Goal: Contribute content: Contribute content

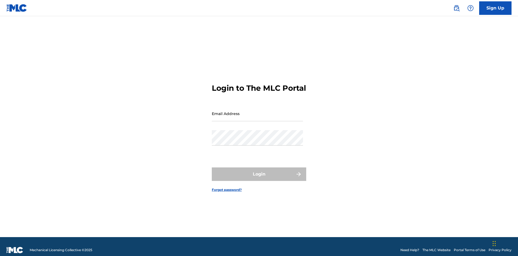
scroll to position [7, 0]
click at [257, 111] on input "Email Address" at bounding box center [257, 113] width 91 height 15
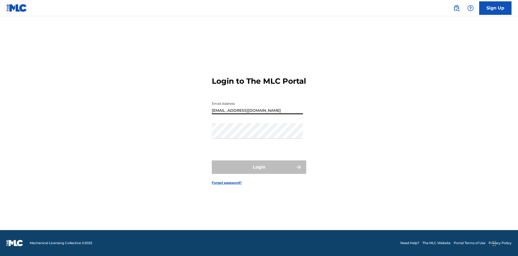
type input "Duke.McTesterson@gmail.com"
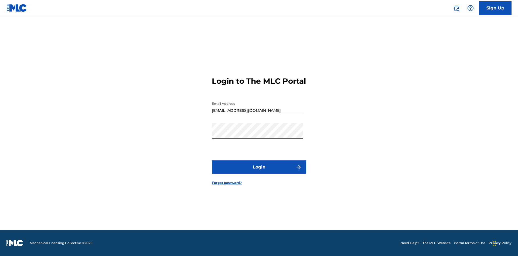
click at [259, 172] on button "Login" at bounding box center [259, 166] width 94 height 13
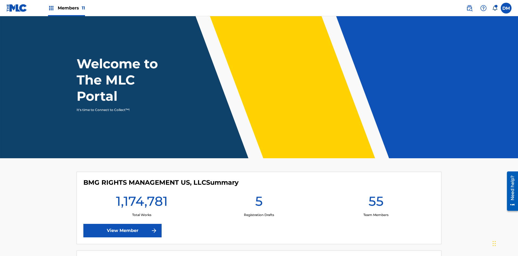
scroll to position [23, 0]
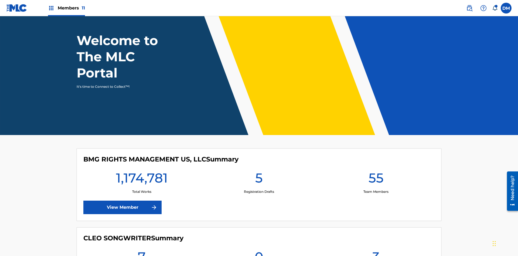
click at [66, 8] on span "Members 11" at bounding box center [71, 8] width 27 height 6
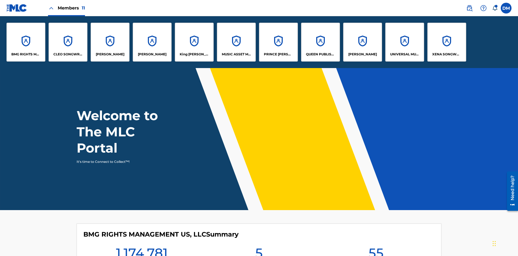
click at [405, 54] on p "UNIVERSAL MUSIC PUB GROUP" at bounding box center [404, 54] width 29 height 5
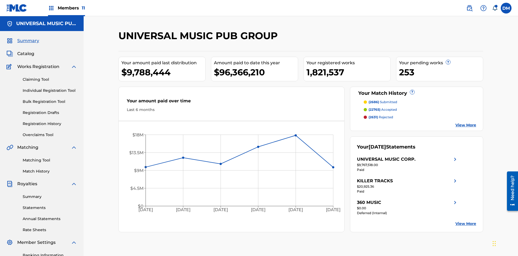
click at [50, 88] on link "Individual Registration Tool" at bounding box center [50, 91] width 55 height 6
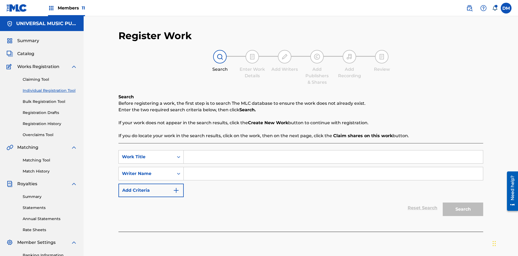
click at [333, 150] on input "Search Form" at bounding box center [333, 156] width 299 height 13
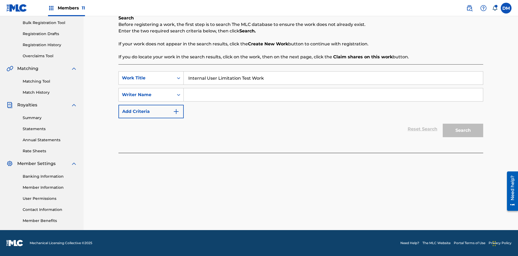
type input "Internal User Limitation Test Work"
click at [333, 95] on input "Search Form" at bounding box center [333, 94] width 299 height 13
type input "Test"
click at [463, 130] on button "Search" at bounding box center [463, 130] width 40 height 13
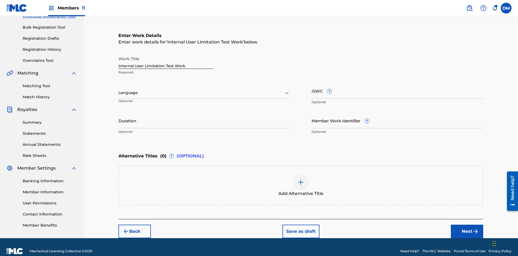
click at [166, 53] on input "Internal User Limitation Test Work" at bounding box center [165, 60] width 95 height 15
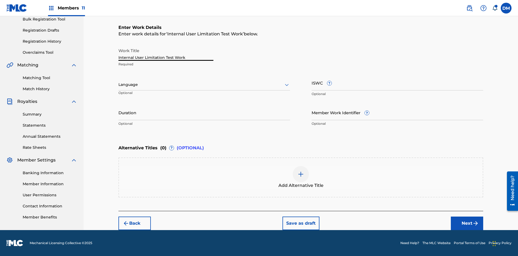
type input "Internal User Limitation Test Work"
click at [301, 223] on button "Save as draft" at bounding box center [301, 222] width 37 height 13
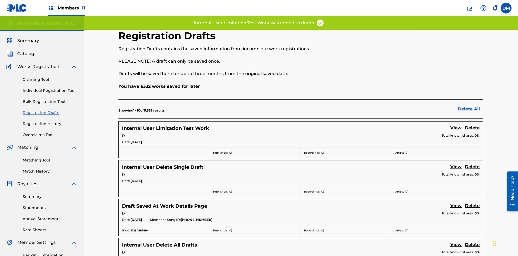
click at [506, 8] on label at bounding box center [506, 8] width 11 height 11
click at [506, 8] on input "DM Duke McTesterson duke.mctesterson@gmail.com Notification Preferences Profile…" at bounding box center [506, 8] width 0 height 0
click at [454, 76] on p "Log out" at bounding box center [454, 76] width 13 height 5
click at [506, 8] on input "DM Duke McTesterson duke.mctesterson@gmail.com Notification Preferences Profile…" at bounding box center [506, 8] width 0 height 0
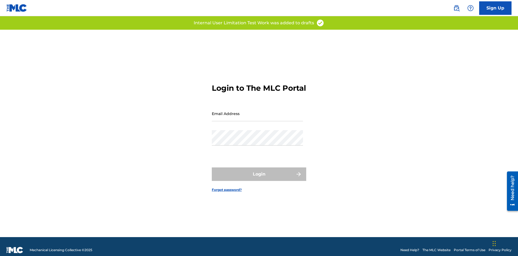
scroll to position [7, 0]
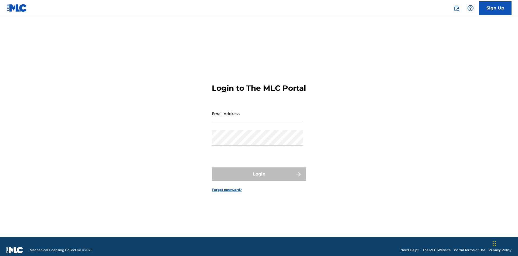
click at [257, 111] on input "Email Address" at bounding box center [257, 113] width 91 height 15
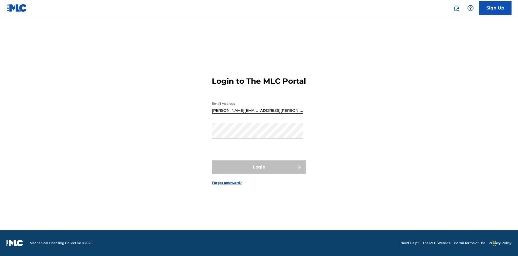
type input "[PERSON_NAME][EMAIL_ADDRESS][PERSON_NAME][DOMAIN_NAME]"
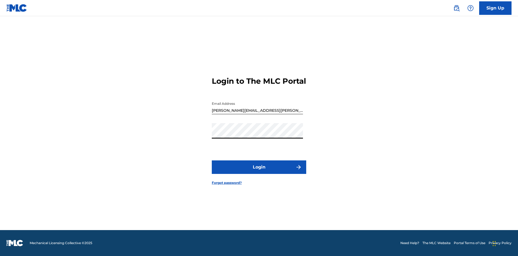
click at [259, 172] on button "Login" at bounding box center [259, 166] width 94 height 13
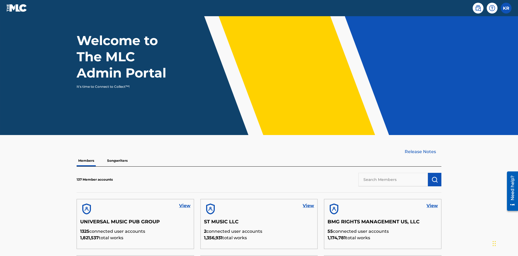
click at [393, 173] on input "text" at bounding box center [393, 179] width 70 height 13
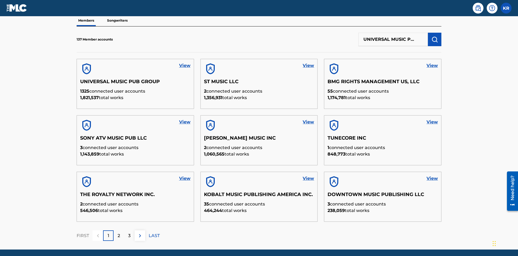
scroll to position [0, 17]
type input "UNIVERSAL MUSIC PUB GROUP"
click at [435, 36] on img "submit" at bounding box center [435, 39] width 6 height 6
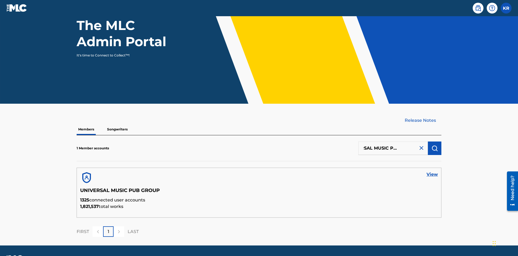
click at [432, 171] on link "View" at bounding box center [432, 174] width 11 height 6
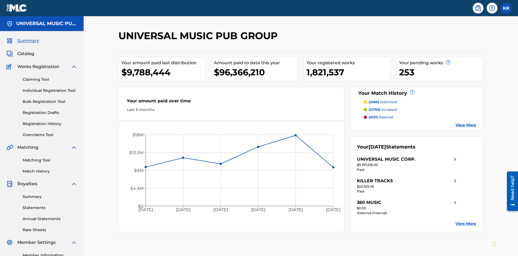
click at [50, 110] on link "Registration Drafts" at bounding box center [50, 113] width 55 height 6
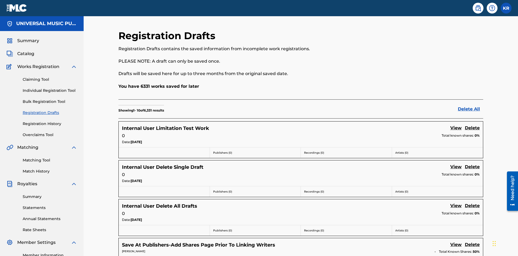
click at [456, 125] on link "View" at bounding box center [455, 128] width 11 height 7
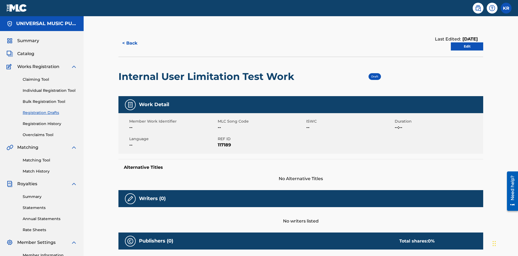
click at [467, 42] on link "Edit" at bounding box center [467, 46] width 32 height 8
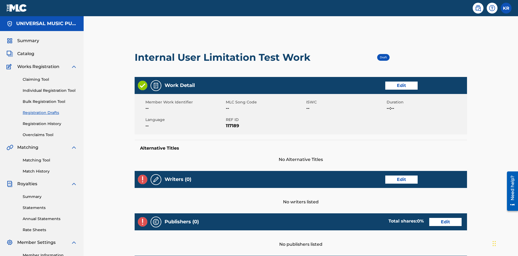
click at [385, 82] on link "Edit" at bounding box center [401, 86] width 32 height 8
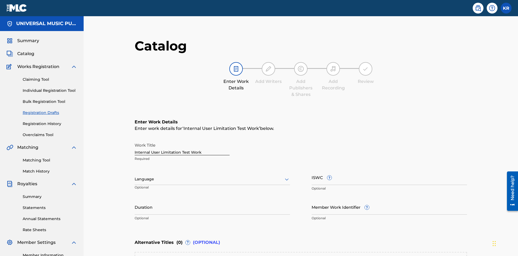
click at [135, 199] on input "Duration" at bounding box center [212, 206] width 155 height 15
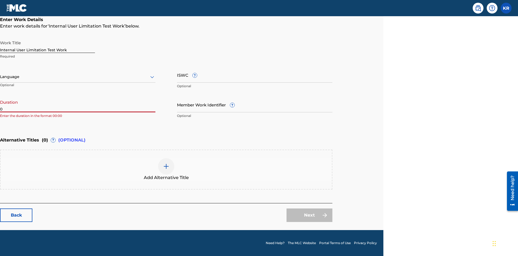
click at [78, 104] on input "0" at bounding box center [77, 104] width 155 height 15
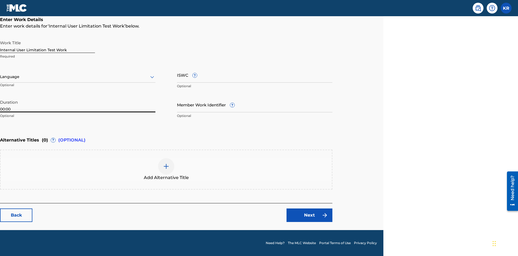
type input "00:00"
click at [152, 77] on icon at bounding box center [152, 77] width 6 height 6
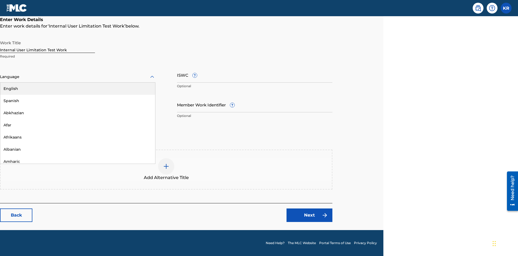
click at [78, 101] on div "Spanish" at bounding box center [77, 101] width 155 height 12
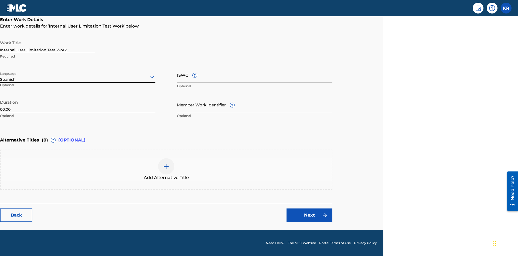
click at [255, 104] on input "Member Work Identifier ?" at bounding box center [254, 104] width 155 height 15
type input "[PHONE_NUMBER]"
click at [255, 75] on input "ISWC ?" at bounding box center [254, 74] width 155 height 15
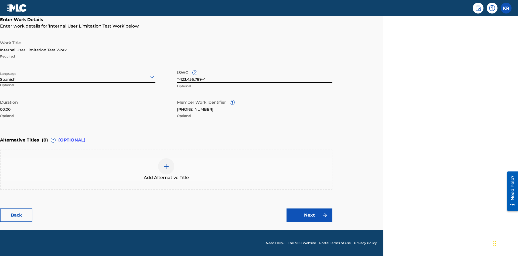
type input "T-123.456.789-4"
click at [166, 169] on img at bounding box center [166, 166] width 6 height 6
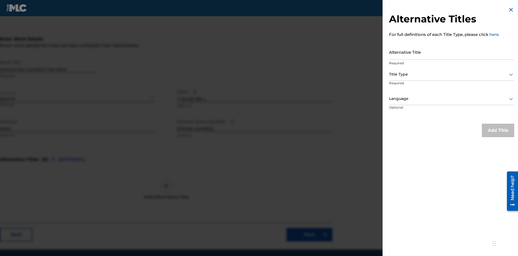
click at [452, 52] on input "Alternative Title" at bounding box center [451, 51] width 125 height 15
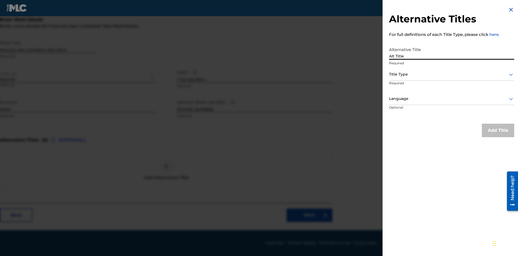
type input "Alt Title"
click at [452, 74] on div at bounding box center [451, 74] width 125 height 7
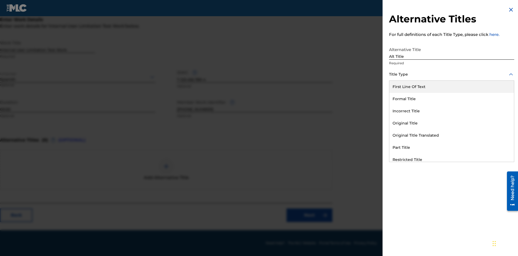
click at [452, 123] on div "Original Title" at bounding box center [451, 123] width 125 height 12
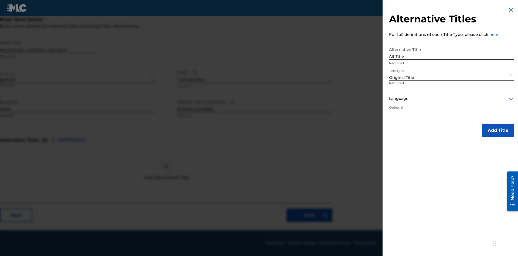
click at [452, 99] on div at bounding box center [451, 98] width 125 height 7
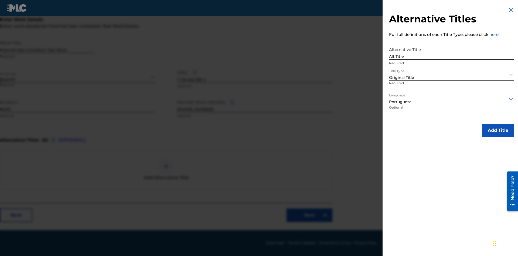
click at [498, 130] on button "Add Title" at bounding box center [498, 130] width 32 height 13
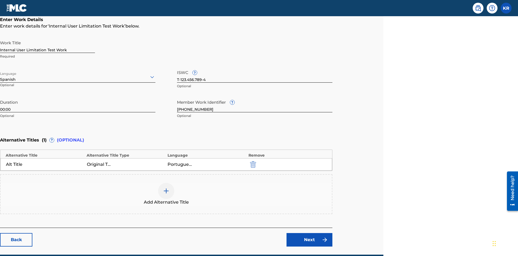
click at [166, 183] on div at bounding box center [166, 191] width 16 height 16
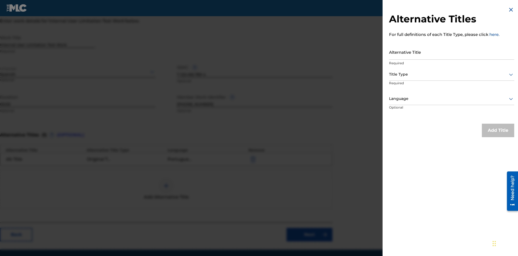
click at [452, 52] on input "Alternative Title" at bounding box center [451, 51] width 125 height 15
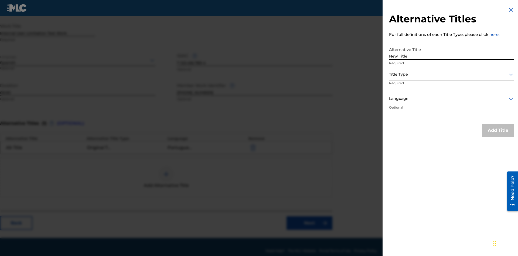
type input "New Title"
click at [452, 74] on div at bounding box center [451, 74] width 125 height 7
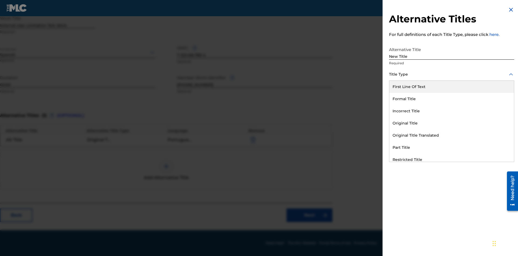
click at [452, 111] on div "Incorrect Title" at bounding box center [451, 111] width 125 height 12
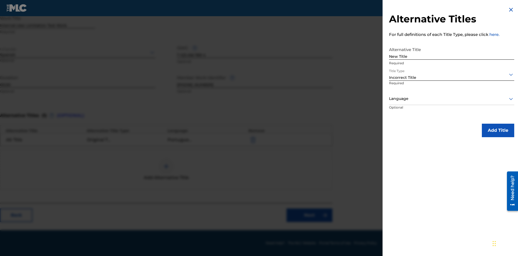
click at [452, 99] on div at bounding box center [451, 98] width 125 height 7
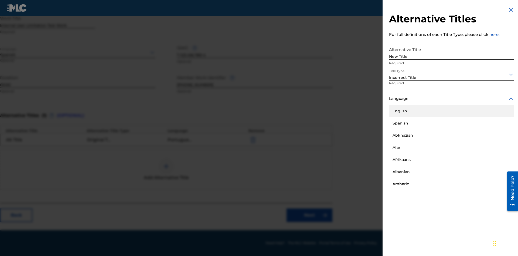
click at [452, 111] on div "English" at bounding box center [451, 111] width 125 height 12
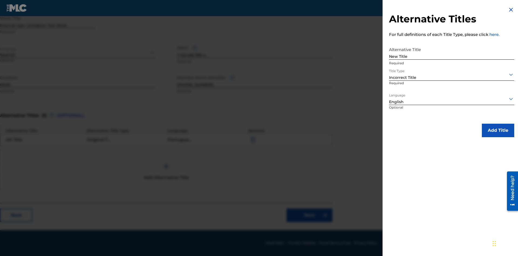
click at [498, 130] on button "Add Title" at bounding box center [498, 130] width 32 height 13
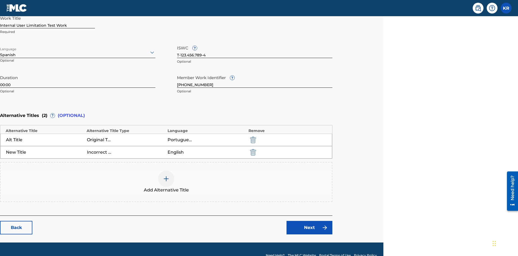
click at [252, 149] on img "submit" at bounding box center [253, 152] width 6 height 6
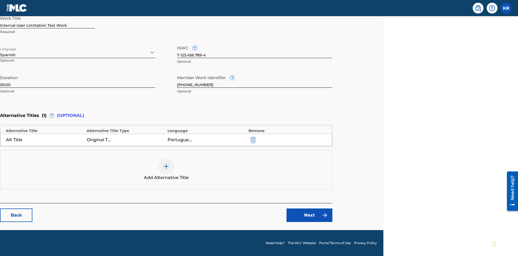
click at [166, 170] on div at bounding box center [166, 166] width 16 height 16
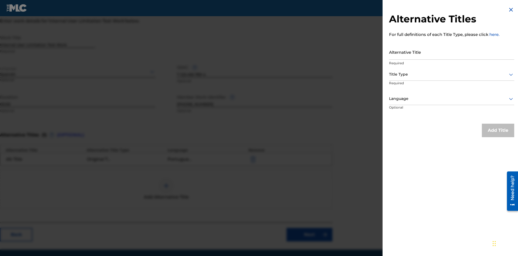
click at [452, 52] on input "Alternative Title" at bounding box center [451, 51] width 125 height 15
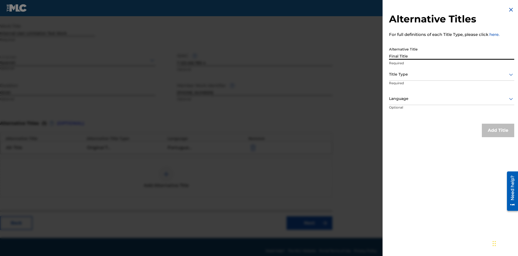
type input "Final Title"
click at [452, 74] on div at bounding box center [451, 74] width 125 height 7
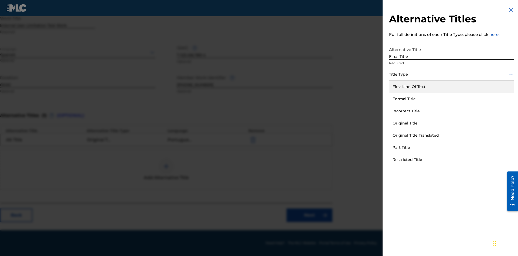
click at [452, 147] on div "Part Title" at bounding box center [451, 147] width 125 height 12
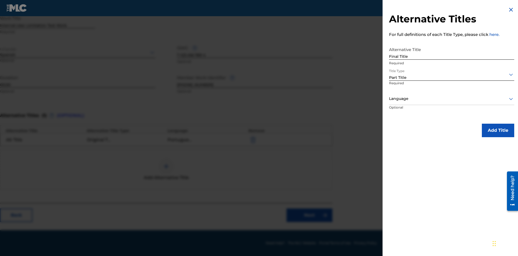
click at [452, 99] on div at bounding box center [451, 98] width 125 height 7
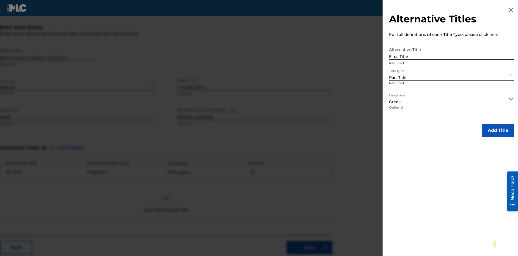
click at [498, 130] on button "Add Title" at bounding box center [498, 130] width 32 height 13
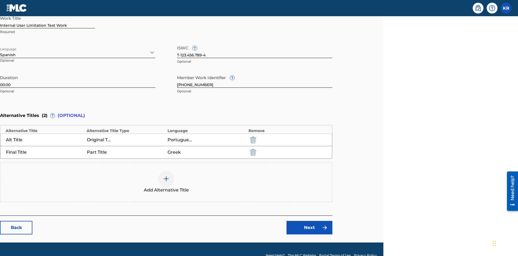
scroll to position [139, 135]
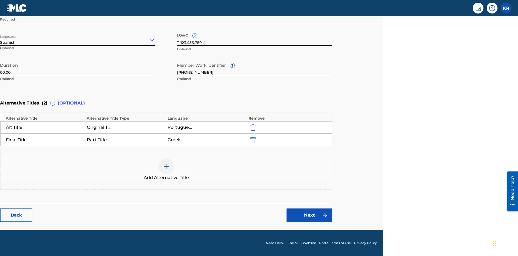
click at [310, 215] on link "Next" at bounding box center [310, 214] width 46 height 13
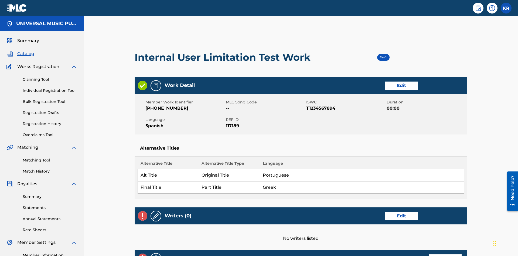
click at [385, 212] on link "Edit" at bounding box center [401, 216] width 32 height 8
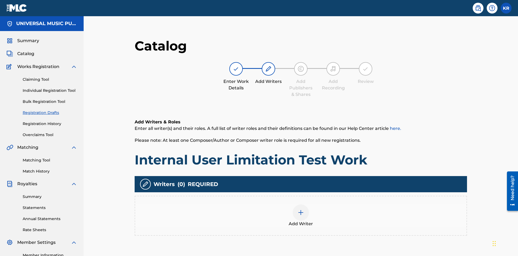
scroll to position [68, 135]
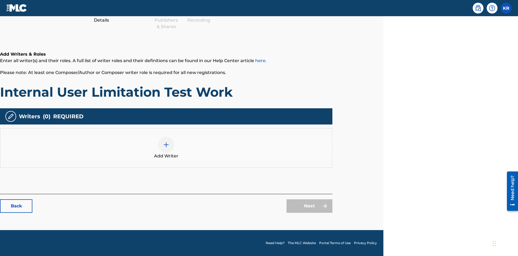
click at [166, 148] on img at bounding box center [166, 144] width 6 height 6
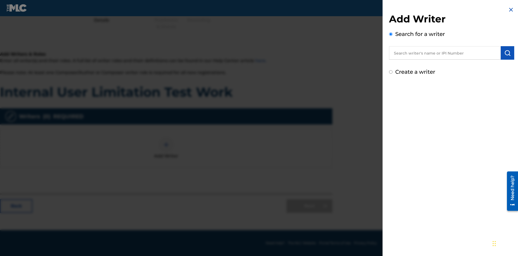
click at [445, 53] on input "text" at bounding box center [445, 52] width 112 height 13
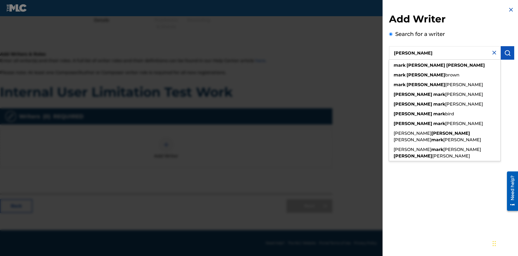
type input "[PERSON_NAME]"
click at [508, 53] on img "submit" at bounding box center [507, 53] width 6 height 6
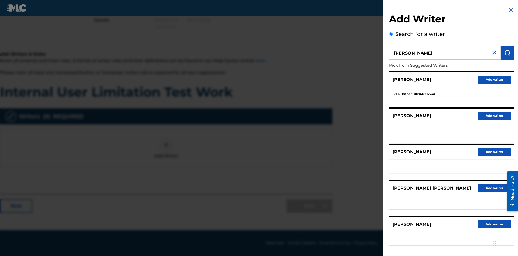
click at [495, 79] on button "Add writer" at bounding box center [495, 80] width 32 height 8
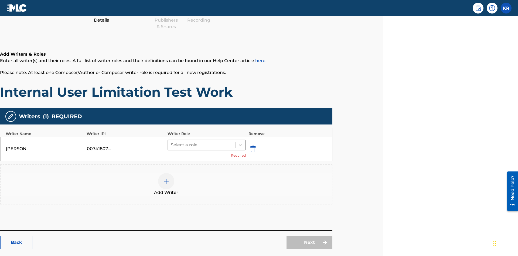
click at [171, 142] on input "text" at bounding box center [171, 145] width 1 height 6
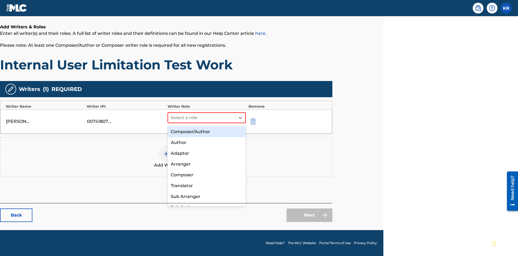
click at [206, 175] on div "Composer" at bounding box center [207, 175] width 78 height 11
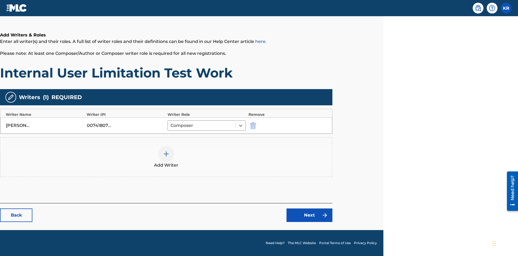
scroll to position [87, 135]
click at [310, 215] on link "Next" at bounding box center [310, 214] width 46 height 13
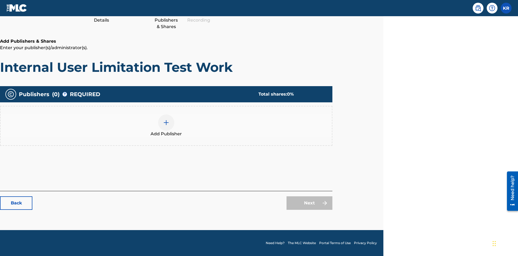
click at [166, 122] on img at bounding box center [166, 122] width 6 height 6
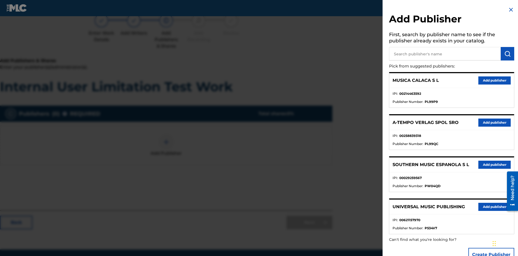
click at [445, 54] on input "text" at bounding box center [445, 53] width 112 height 13
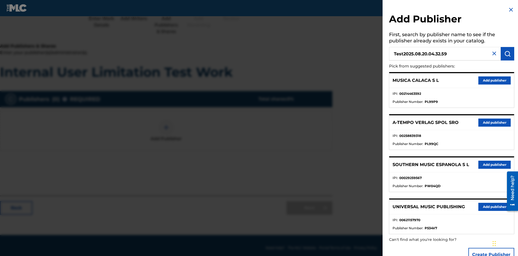
type input "Test2025.08.20.04.32.59"
click at [508, 54] on img "submit" at bounding box center [507, 53] width 6 height 6
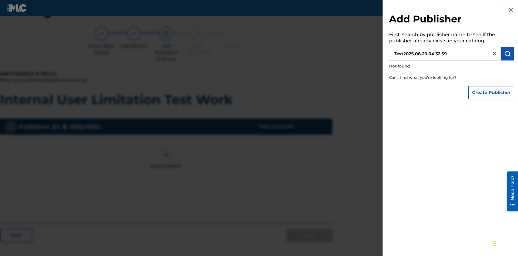
click at [492, 92] on button "Create Publisher" at bounding box center [492, 92] width 46 height 13
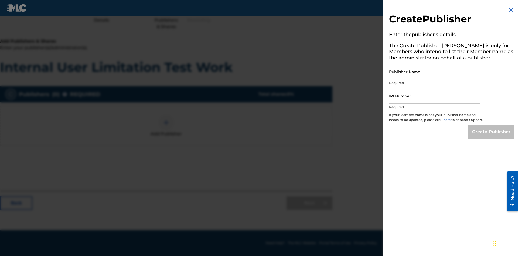
click at [435, 72] on input "Publisher Name" at bounding box center [434, 71] width 91 height 15
type input "Test2025.08.20.04.33.03"
click at [435, 96] on input "IPI Number" at bounding box center [434, 95] width 91 height 15
type input "00595839777"
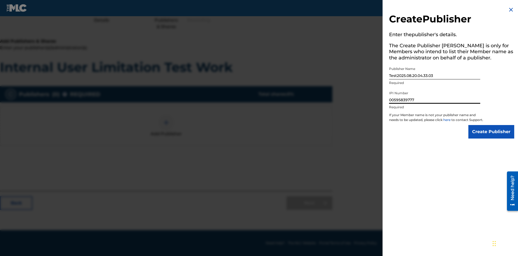
click at [492, 137] on input "Create Publisher" at bounding box center [492, 131] width 46 height 13
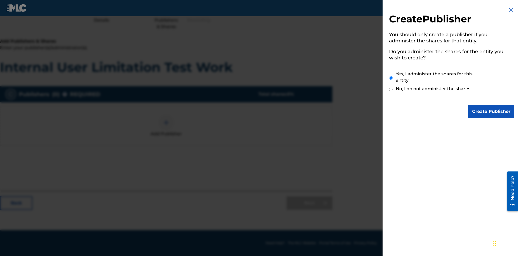
click at [391, 78] on input "Yes, I administer the shares for this entity" at bounding box center [391, 78] width 4 height 12
click at [492, 111] on input "Create Publisher" at bounding box center [492, 111] width 46 height 13
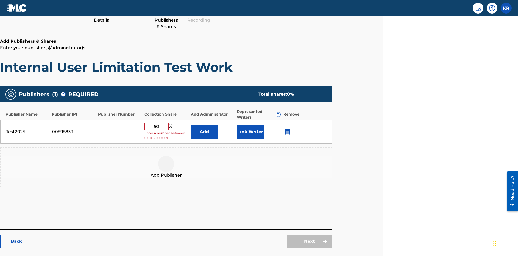
scroll to position [90, 135]
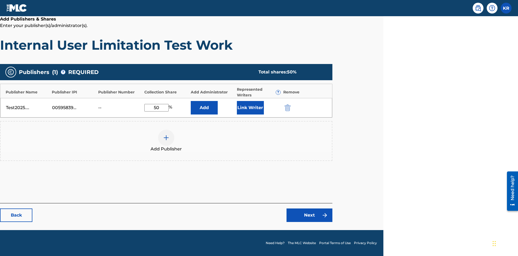
type input "50"
click at [250, 107] on button "Link Writer" at bounding box center [250, 107] width 27 height 13
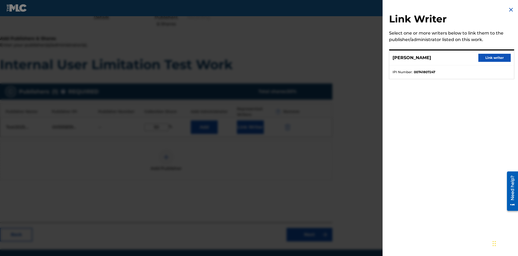
click at [495, 58] on button "Link writer" at bounding box center [495, 58] width 32 height 8
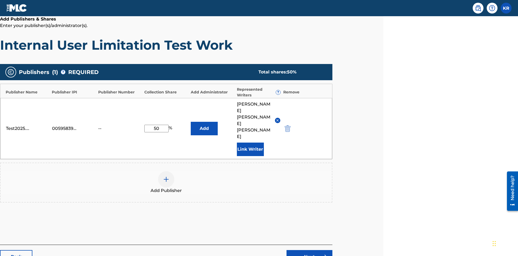
click at [250, 143] on button "Link Writer" at bounding box center [250, 149] width 27 height 13
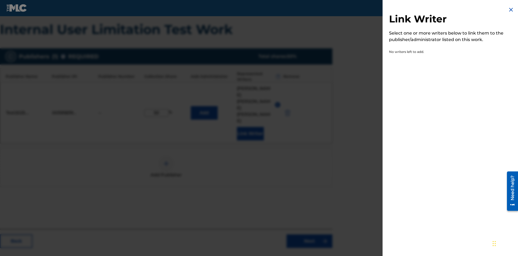
click at [511, 10] on img at bounding box center [511, 9] width 6 height 6
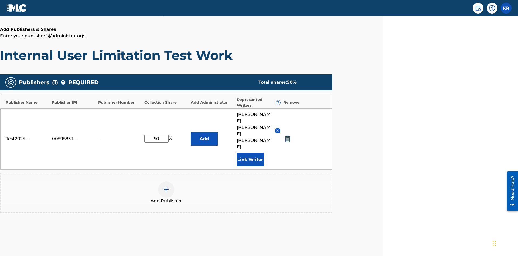
scroll to position [106, 135]
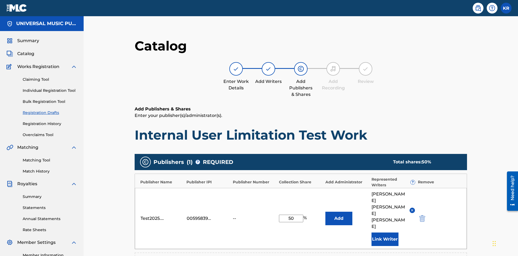
click at [326, 212] on button "Add" at bounding box center [339, 218] width 27 height 13
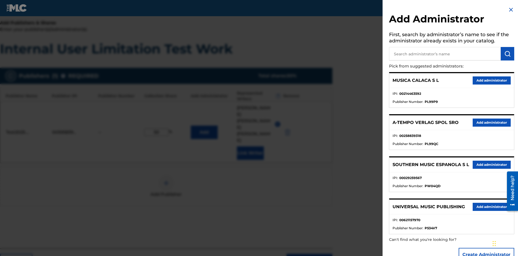
click at [445, 54] on input "text" at bounding box center [445, 53] width 112 height 13
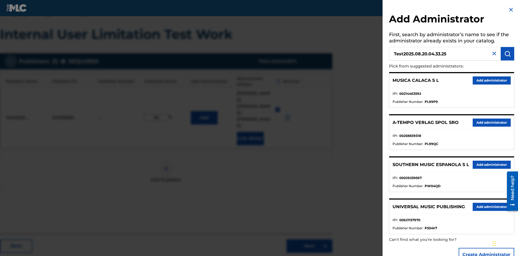
type input "Test2025.08.20.04.33.25"
click at [508, 54] on img "submit" at bounding box center [507, 53] width 6 height 6
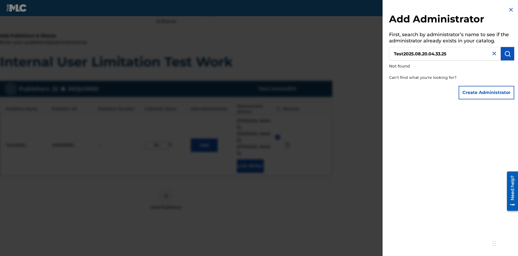
click at [487, 92] on button "Create Administrator" at bounding box center [487, 92] width 56 height 13
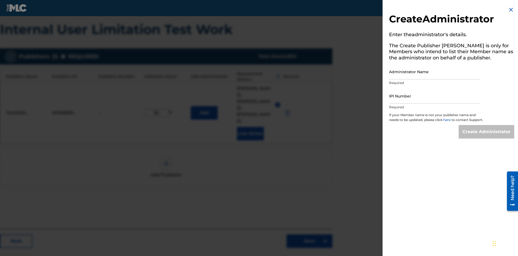
click at [435, 72] on input "Administrator Name" at bounding box center [434, 71] width 91 height 15
type input "Test2025.08.20.04.33.30"
click at [435, 96] on input "IPI Number" at bounding box center [434, 95] width 91 height 15
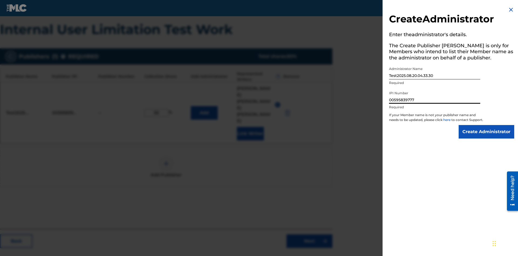
type input "00595839777"
click at [487, 137] on input "Create Administrator" at bounding box center [487, 131] width 56 height 13
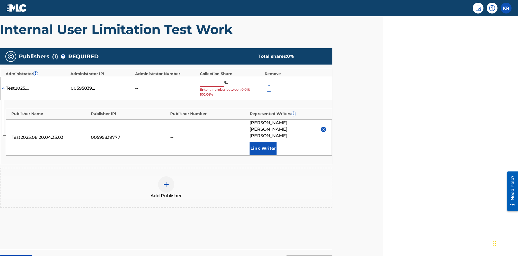
scroll to position [129, 135]
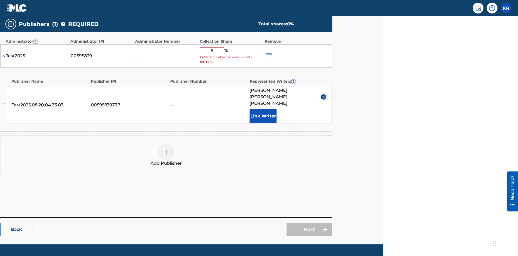
type input "50"
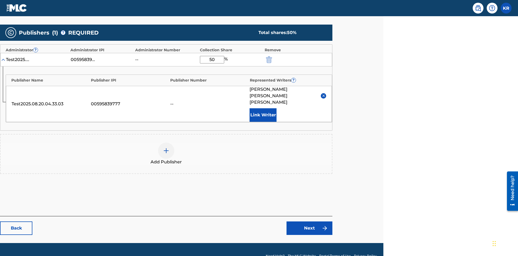
click at [310, 221] on link "Next" at bounding box center [310, 227] width 46 height 13
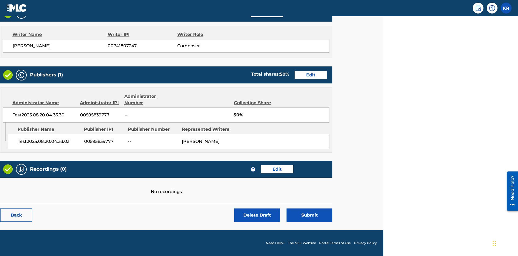
click at [277, 169] on link "Edit" at bounding box center [277, 169] width 32 height 8
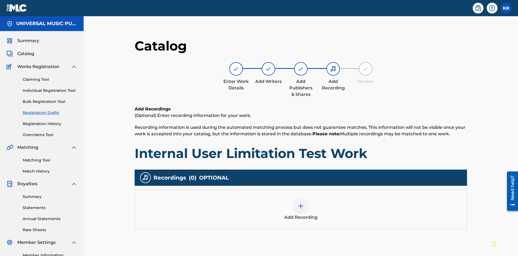
click at [298, 203] on img at bounding box center [301, 206] width 6 height 6
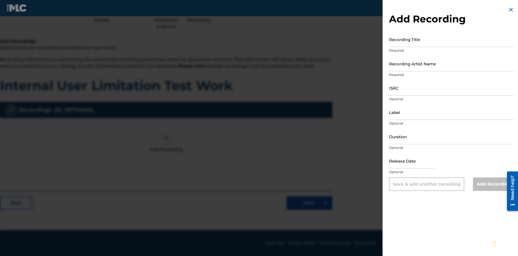
click at [452, 39] on input "Recording Title" at bounding box center [451, 39] width 125 height 15
type input "Best Song Ever"
click at [452, 63] on input "Recording Artist Name" at bounding box center [451, 63] width 125 height 15
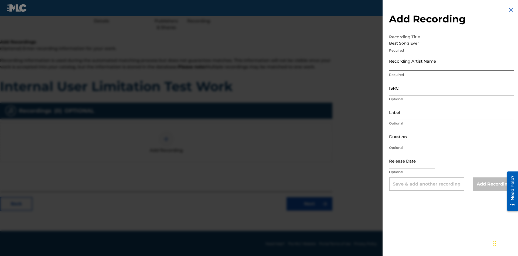
scroll to position [68, 135]
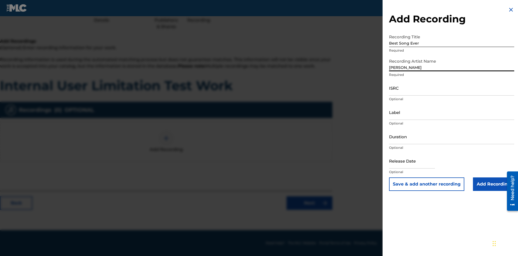
type input "[PERSON_NAME]"
click at [452, 88] on input "ISRC" at bounding box center [451, 87] width 125 height 15
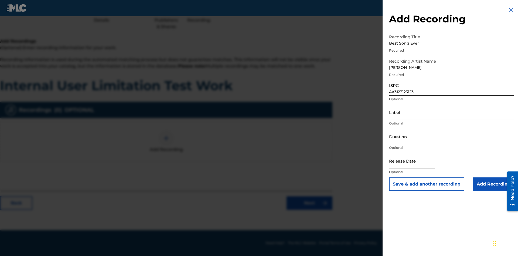
type input "AA3123123123"
click at [452, 112] on input "Label" at bounding box center [451, 111] width 125 height 15
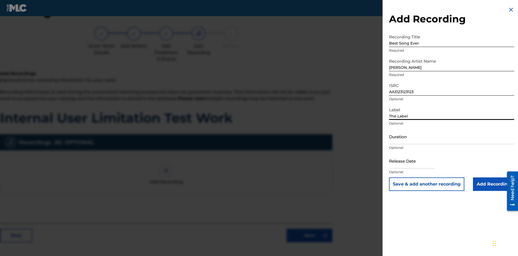
type input "The Label"
click at [452, 136] on input "Duration" at bounding box center [451, 136] width 125 height 15
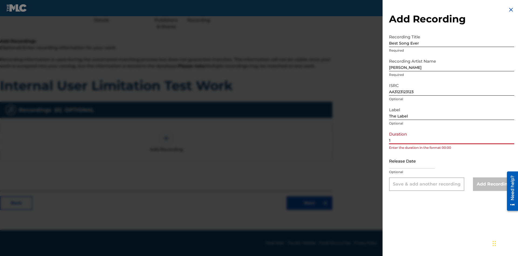
click at [452, 136] on input "1" at bounding box center [451, 136] width 125 height 15
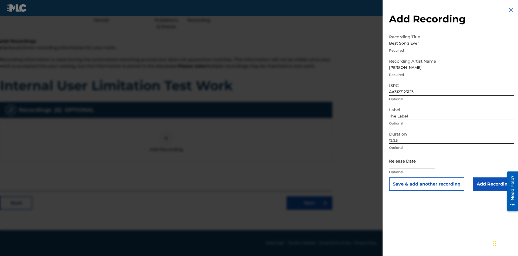
type input "12:25"
click at [416, 161] on input "text" at bounding box center [412, 160] width 46 height 15
select select "7"
select select "2025"
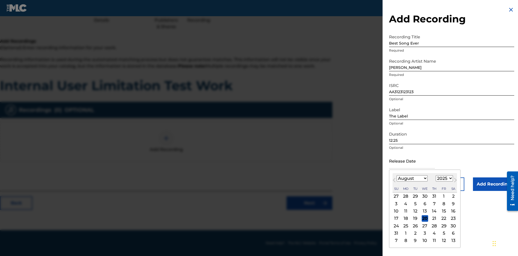
click at [412, 178] on select "January February March April May June July August September October November De…" at bounding box center [412, 178] width 31 height 6
select select "3"
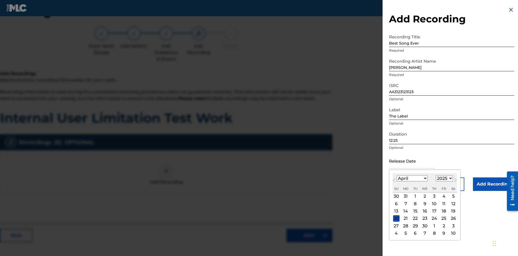
click at [444, 178] on select "1900 1901 1902 1903 1904 1905 1906 1907 1908 1909 1910 1911 1912 1913 1914 1915…" at bounding box center [444, 178] width 17 height 6
select select "2021"
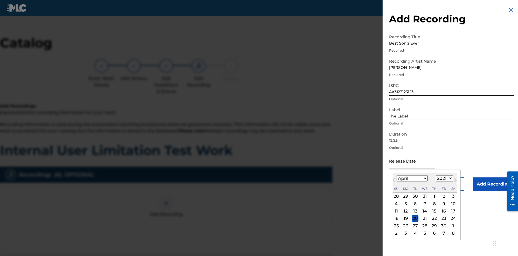
click at [444, 178] on select "1900 1901 1902 1903 1904 1905 1906 1907 1908 1909 1910 1911 1912 1913 1914 1915…" at bounding box center [444, 178] width 17 height 6
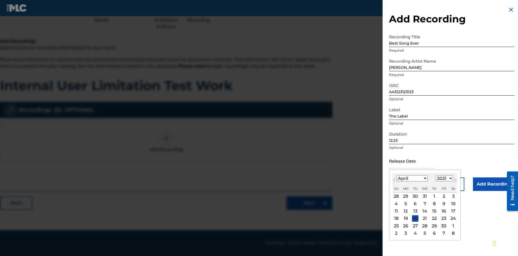
click at [434, 196] on div "1" at bounding box center [434, 196] width 6 height 6
type input "[DATE]"
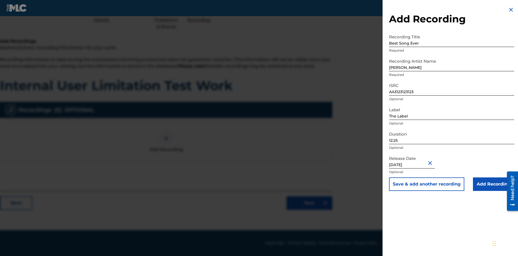
click at [494, 184] on input "Add Recording" at bounding box center [493, 183] width 41 height 13
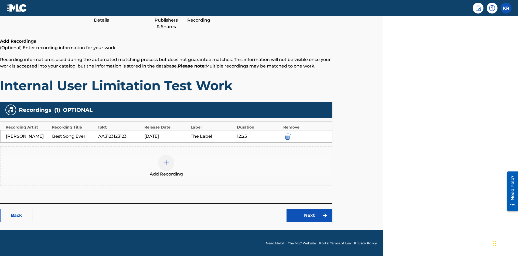
scroll to position [68, 135]
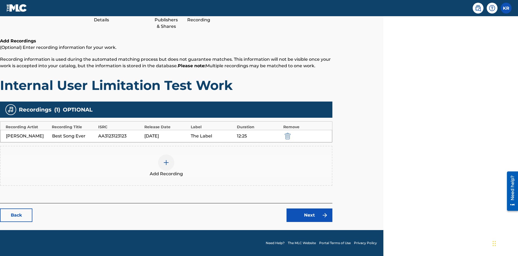
click at [310, 215] on link "Next" at bounding box center [310, 214] width 46 height 13
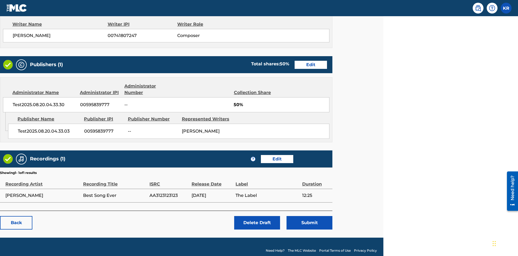
scroll to position [226, 135]
